Goal: Task Accomplishment & Management: Complete application form

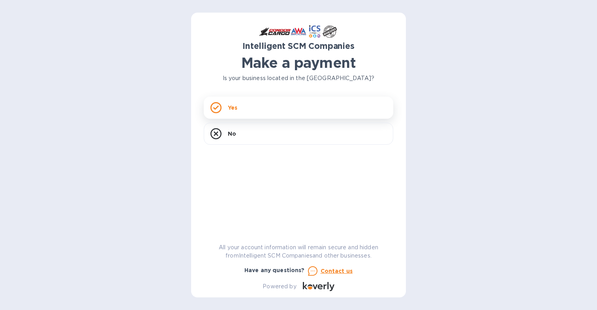
click at [236, 109] on p "Yes" at bounding box center [232, 108] width 9 height 8
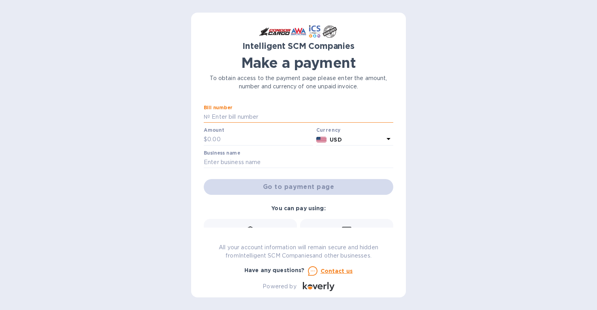
click at [219, 118] on input "text" at bounding box center [301, 117] width 183 height 12
paste input "S00506860/A"
paste input "S00506860"
click at [241, 139] on input "text" at bounding box center [260, 140] width 106 height 12
click at [251, 116] on input "S00506860/A S00506860" at bounding box center [301, 117] width 183 height 12
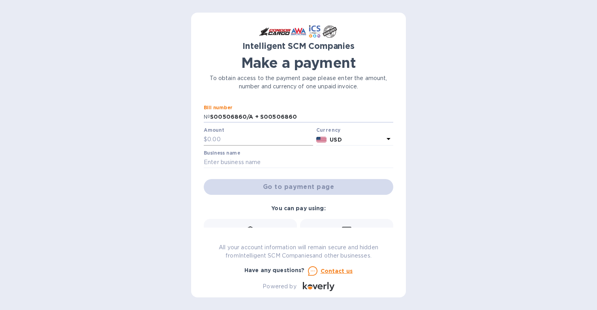
type input "S00506860/A + S00506860"
click at [224, 141] on input "text" at bounding box center [260, 140] width 106 height 12
paste input "263.55"
type input "263.55"
click at [219, 159] on input "text" at bounding box center [298, 163] width 189 height 12
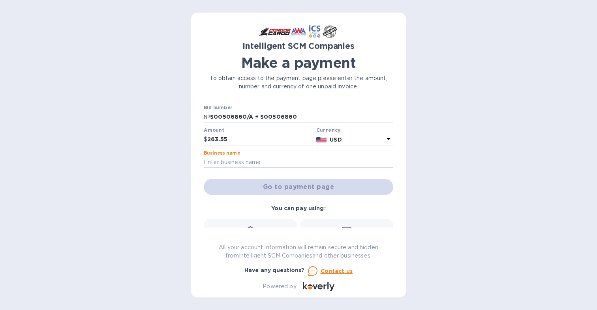
type input "5411 LLC"
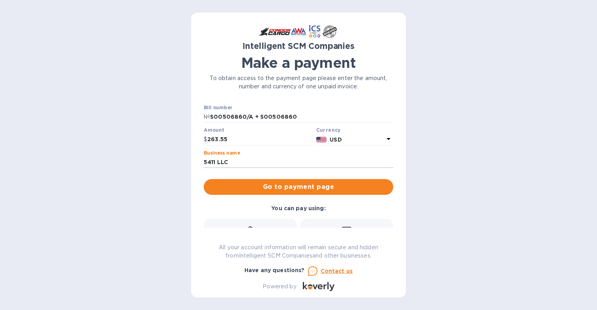
drag, startPoint x: 241, startPoint y: 163, endPoint x: 176, endPoint y: 161, distance: 65.6
click at [176, 161] on div "Intelligent SCM Companies Make a payment To obtain access to the payment page p…" at bounding box center [298, 155] width 597 height 310
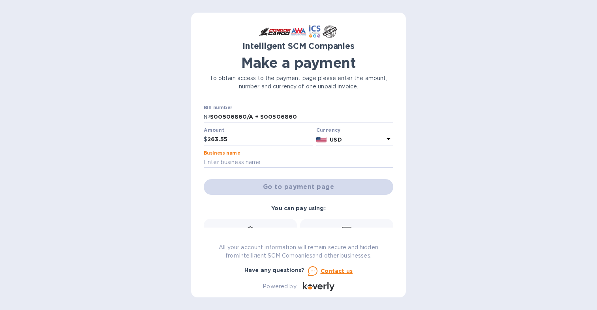
type input "G"
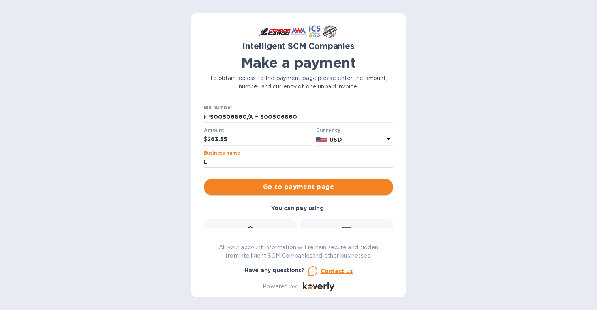
type input "La Boca Gelato LLC"
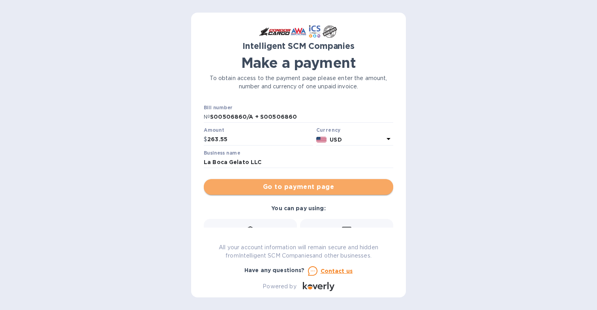
click at [301, 188] on span "Go to payment page" at bounding box center [298, 186] width 177 height 9
